Goal: Transaction & Acquisition: Book appointment/travel/reservation

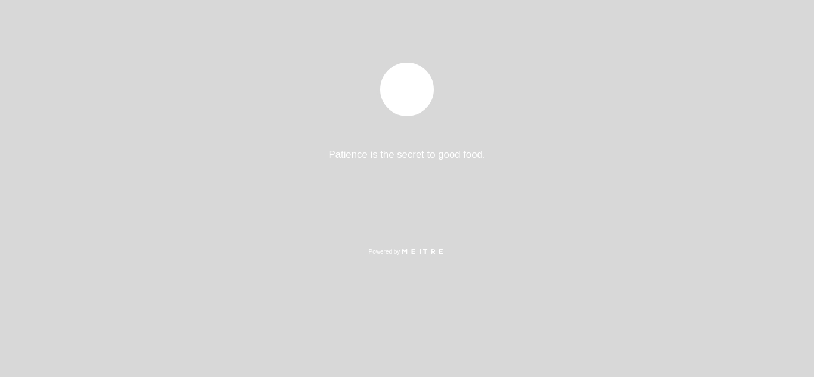
select select "pt"
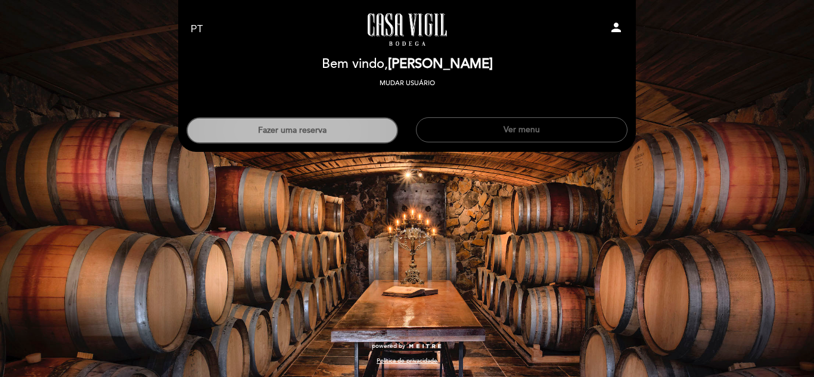
click at [341, 131] on button "Fazer uma reserva" at bounding box center [293, 130] width 212 height 26
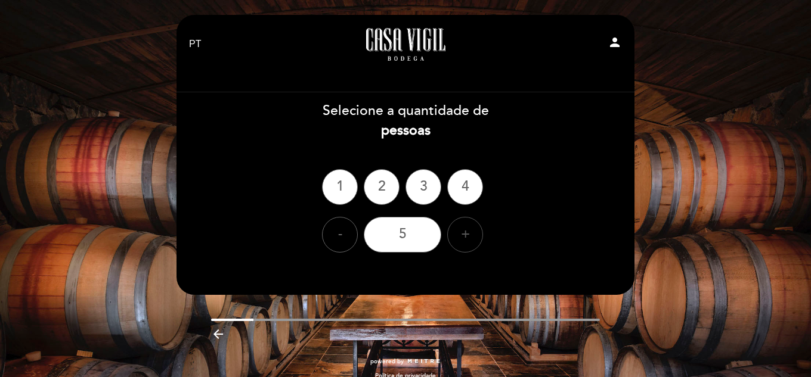
click at [460, 233] on div "+" at bounding box center [465, 235] width 36 height 36
click at [420, 234] on div "8" at bounding box center [402, 235] width 77 height 36
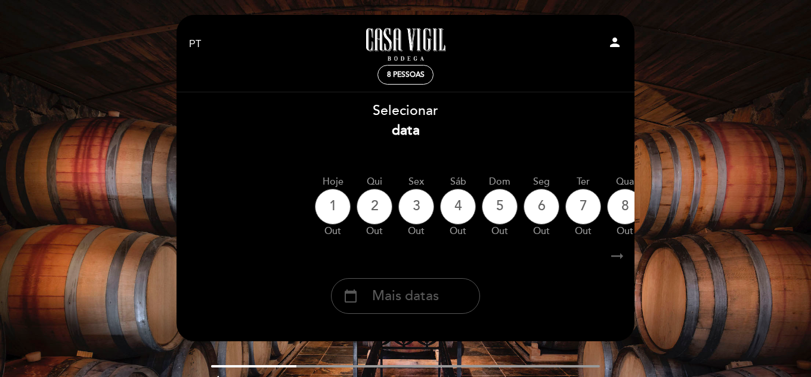
click at [409, 296] on span "Mais datas" at bounding box center [405, 297] width 67 height 20
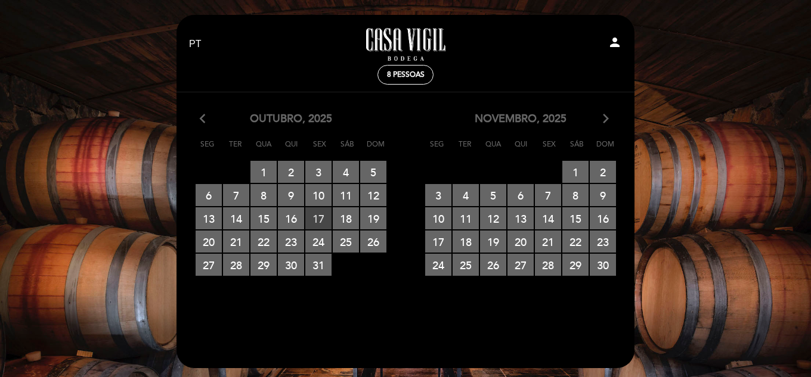
click at [318, 221] on span "17 RESERVAS DISPONÍVEIS" at bounding box center [318, 218] width 26 height 22
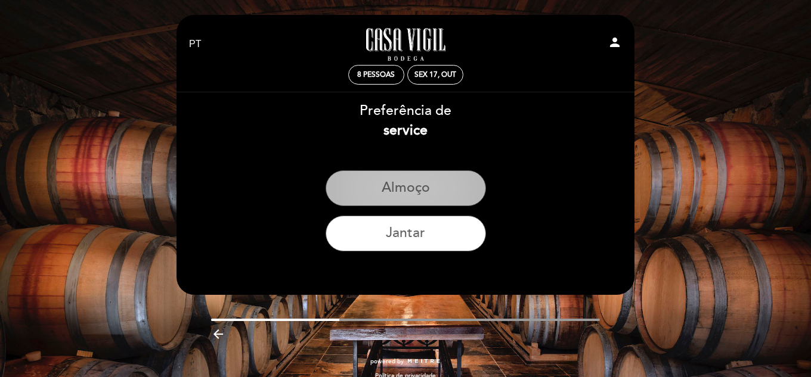
click at [417, 189] on button "Almoço" at bounding box center [405, 188] width 160 height 36
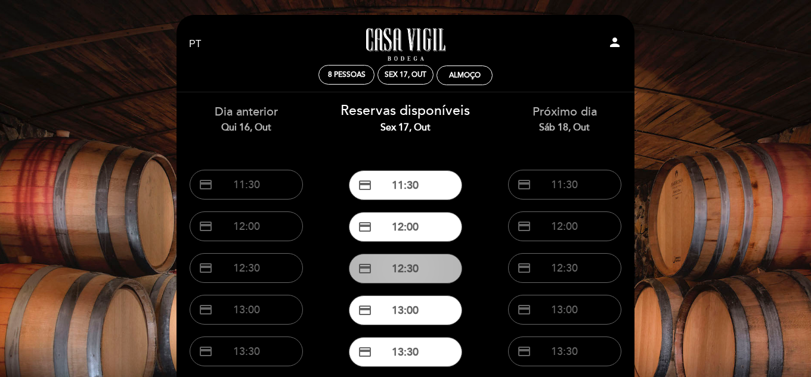
click at [429, 270] on button "credit_card 12:30" at bounding box center [405, 269] width 113 height 30
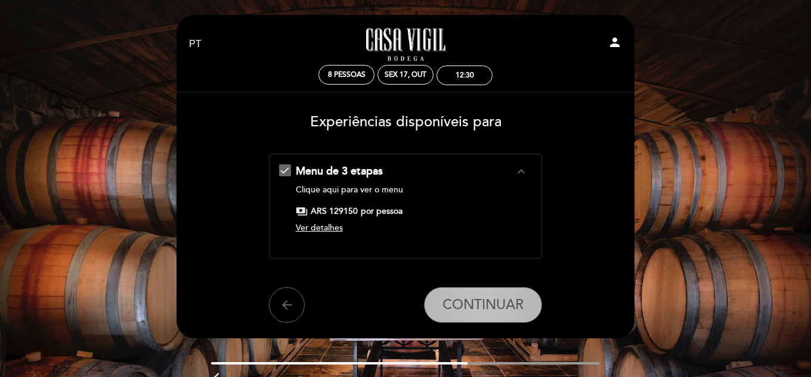
click at [489, 306] on span "CONTINUAR" at bounding box center [482, 305] width 81 height 17
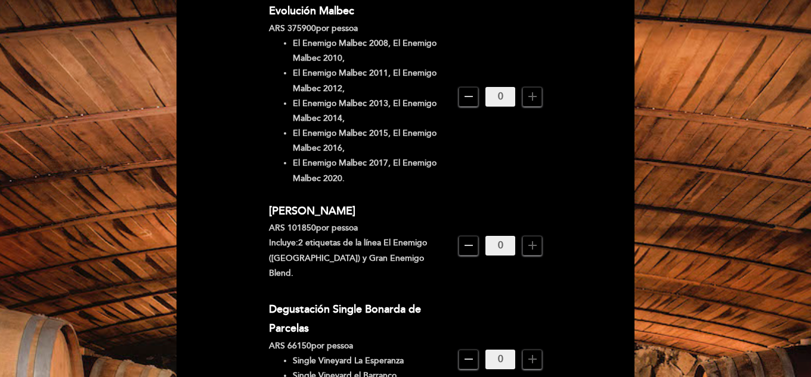
scroll to position [213, 0]
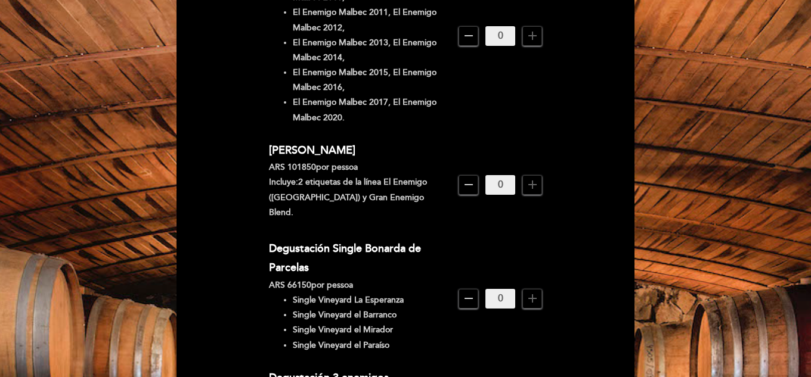
click at [535, 182] on icon "add" at bounding box center [532, 185] width 14 height 14
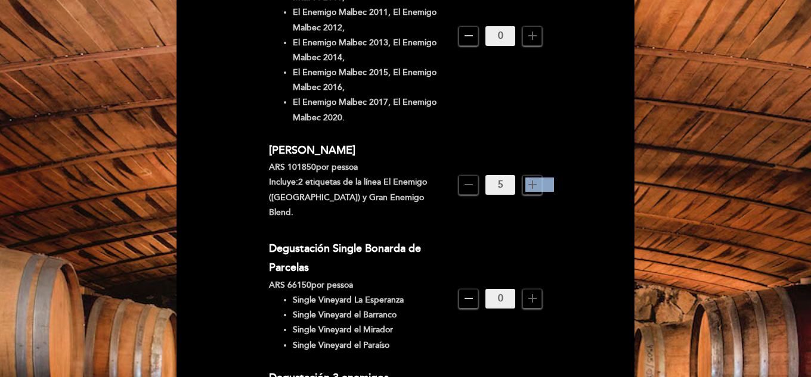
click at [535, 182] on icon "add" at bounding box center [532, 185] width 14 height 14
click at [535, 183] on icon "add" at bounding box center [532, 185] width 14 height 14
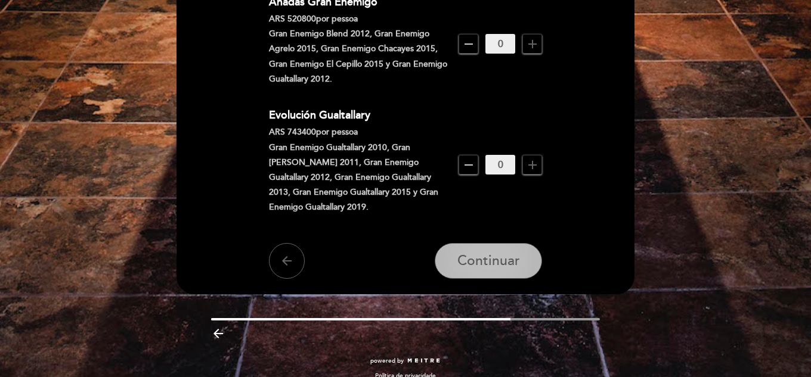
click at [502, 253] on span "Continuar" at bounding box center [488, 261] width 63 height 17
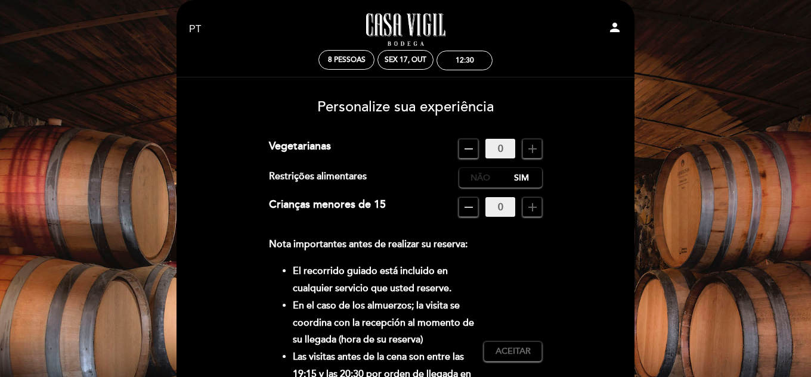
click at [485, 180] on label "Não" at bounding box center [480, 178] width 42 height 20
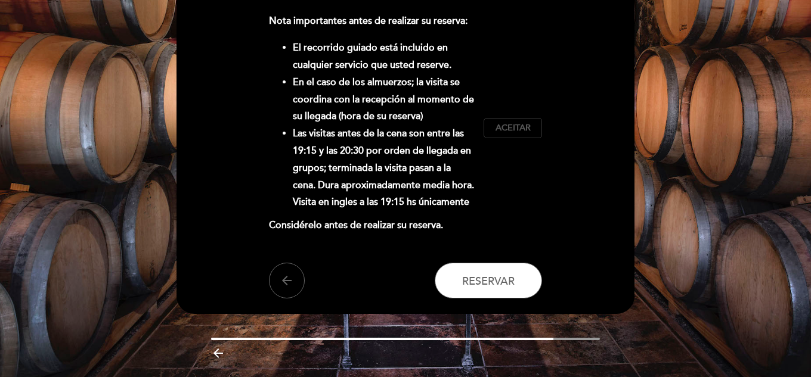
scroll to position [240, 0]
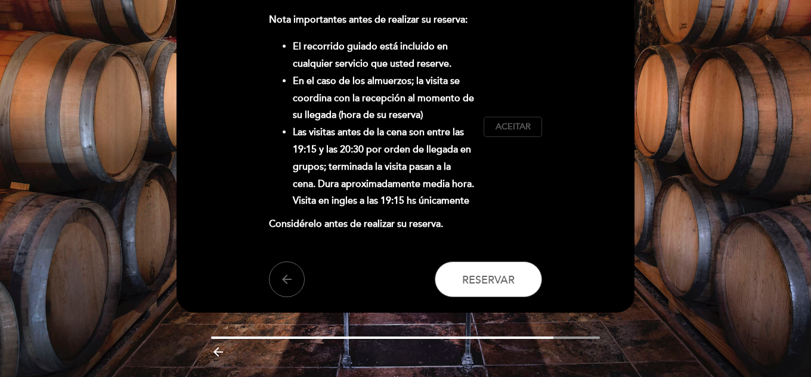
click at [526, 123] on span "Aceitar" at bounding box center [512, 127] width 35 height 13
click at [513, 190] on div "Nota importantes antes de realizar su reserva: El recorrido guiado está incluid…" at bounding box center [406, 126] width 274 height 231
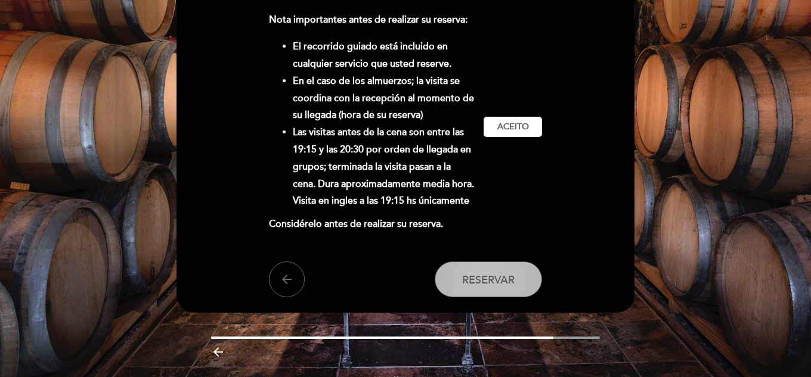
click at [492, 272] on button "Reservar" at bounding box center [488, 280] width 107 height 36
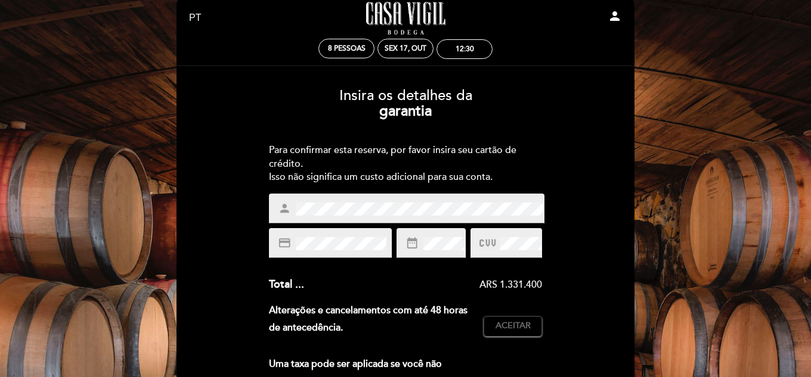
scroll to position [41, 0]
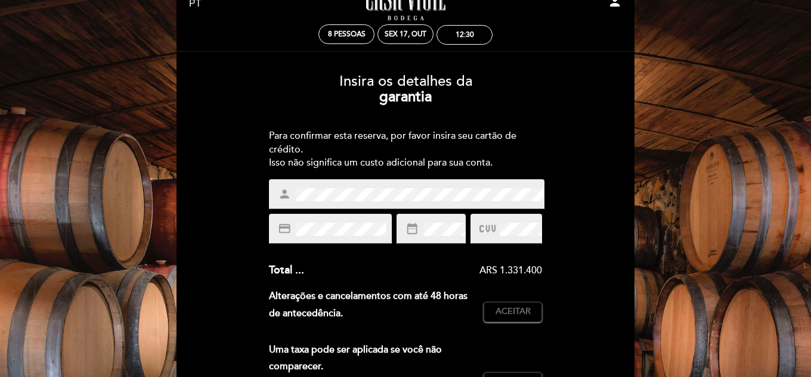
click at [620, 214] on div "Insira os detalhes da [GEOGRAPHIC_DATA] Para confirmar esta reserva, por favor …" at bounding box center [405, 313] width 441 height 499
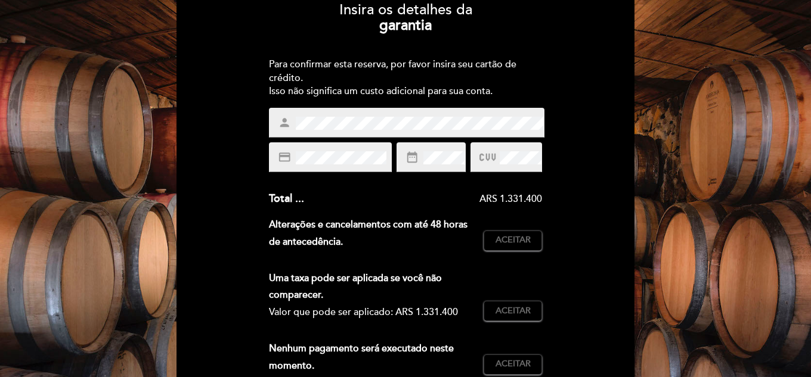
scroll to position [269, 0]
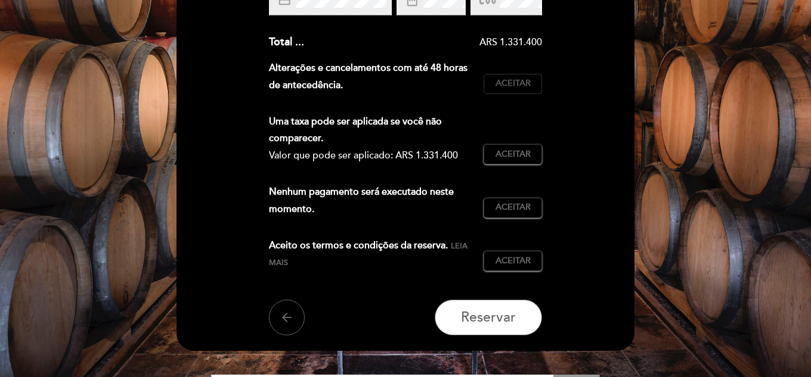
click at [509, 85] on span "Aceitar" at bounding box center [512, 83] width 35 height 13
click at [520, 157] on span "Aceitar" at bounding box center [512, 154] width 35 height 13
click at [532, 220] on div "Nenhum pagamento será executado neste momento. Aceitar Aceito" at bounding box center [406, 206] width 274 height 44
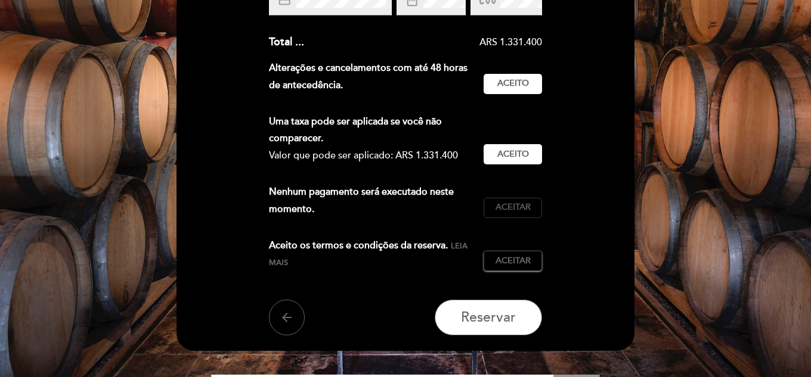
click at [530, 211] on button "Aceitar Aceito" at bounding box center [512, 208] width 58 height 20
click at [515, 265] on span "Aceitar" at bounding box center [512, 261] width 35 height 13
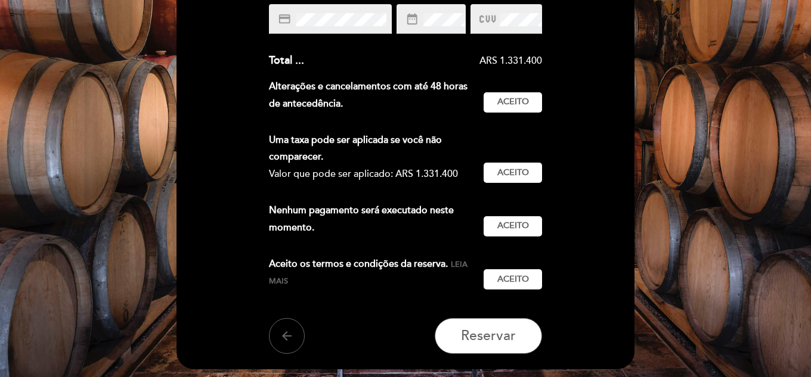
scroll to position [253, 0]
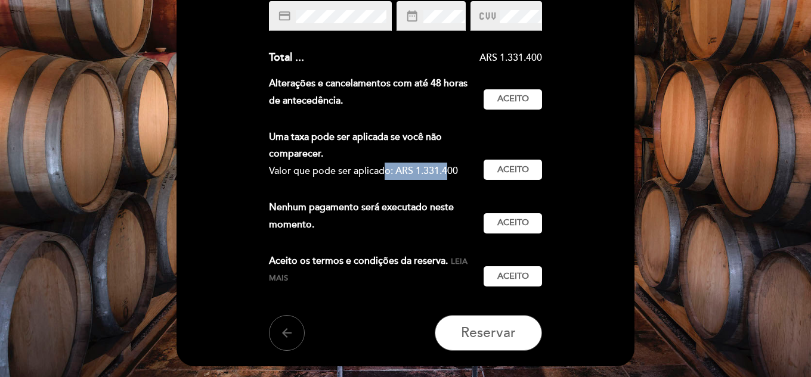
drag, startPoint x: 359, startPoint y: 178, endPoint x: 419, endPoint y: 179, distance: 59.6
click at [419, 179] on div "Valor que pode ser aplicado: ARS 1.331.400" at bounding box center [372, 171] width 206 height 17
drag, startPoint x: 378, startPoint y: 206, endPoint x: 431, endPoint y: 219, distance: 54.6
click at [431, 219] on div "Nenhum pagamento será executado neste momento." at bounding box center [376, 216] width 215 height 35
click at [491, 340] on span "Reservar" at bounding box center [488, 333] width 55 height 17
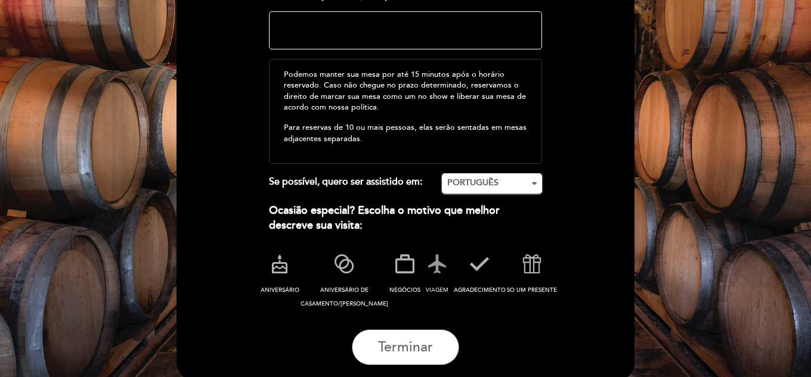
scroll to position [229, 0]
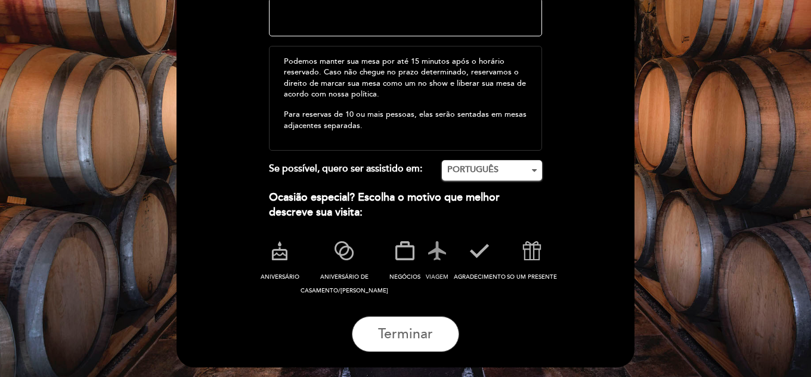
click at [423, 249] on icon at bounding box center [436, 250] width 31 height 31
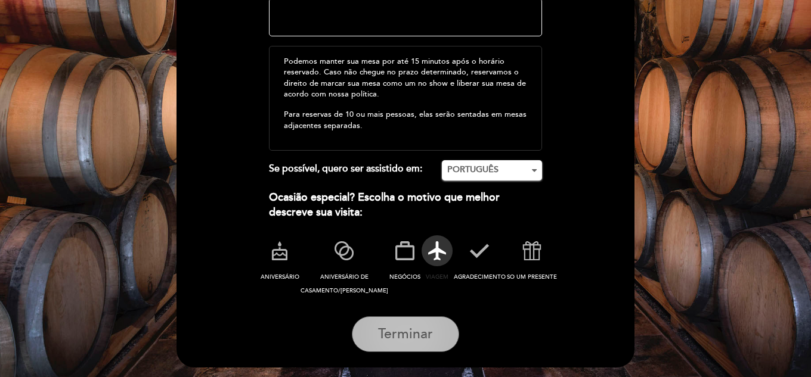
click at [442, 334] on button "Terminar" at bounding box center [405, 334] width 107 height 36
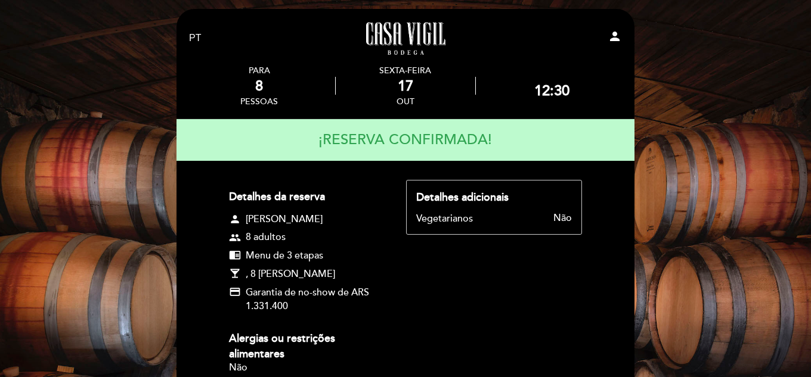
scroll to position [0, 0]
